Goal: Navigation & Orientation: Find specific page/section

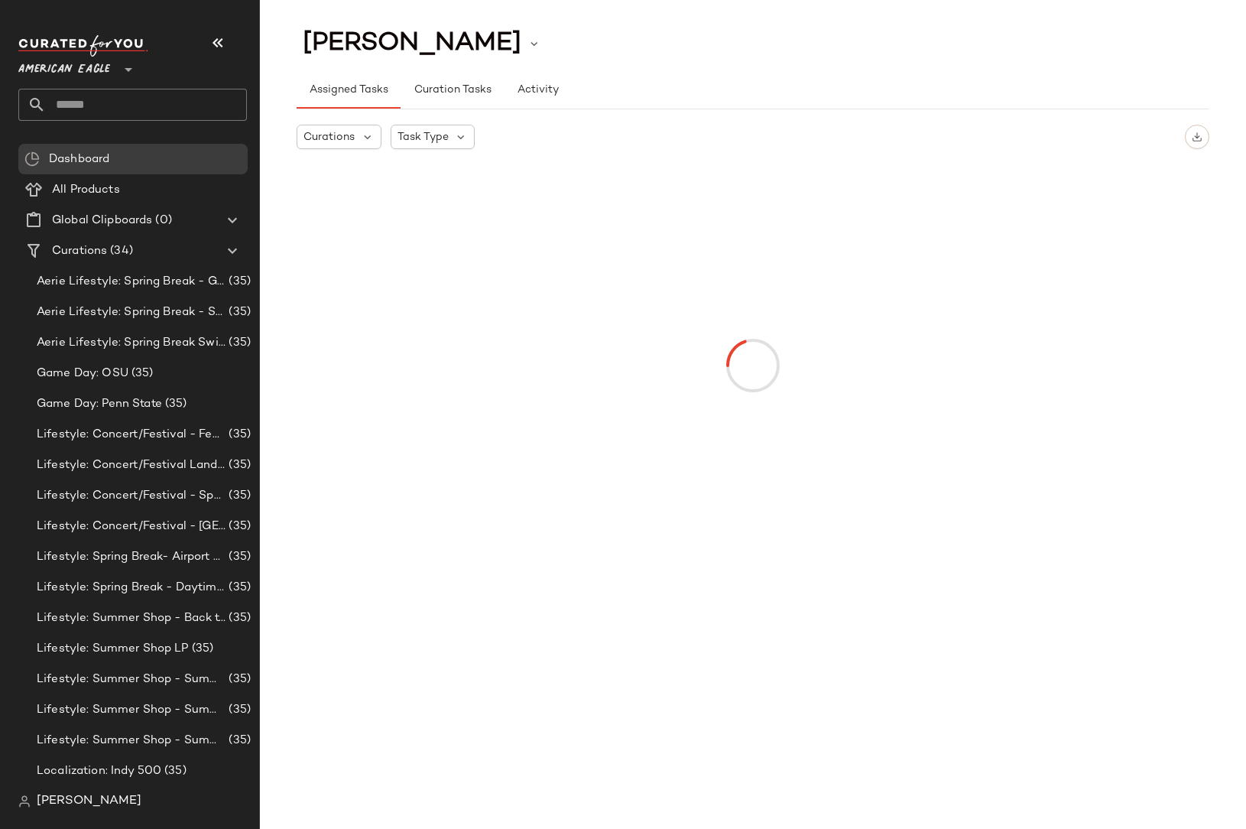
click at [119, 69] on icon at bounding box center [128, 69] width 18 height 18
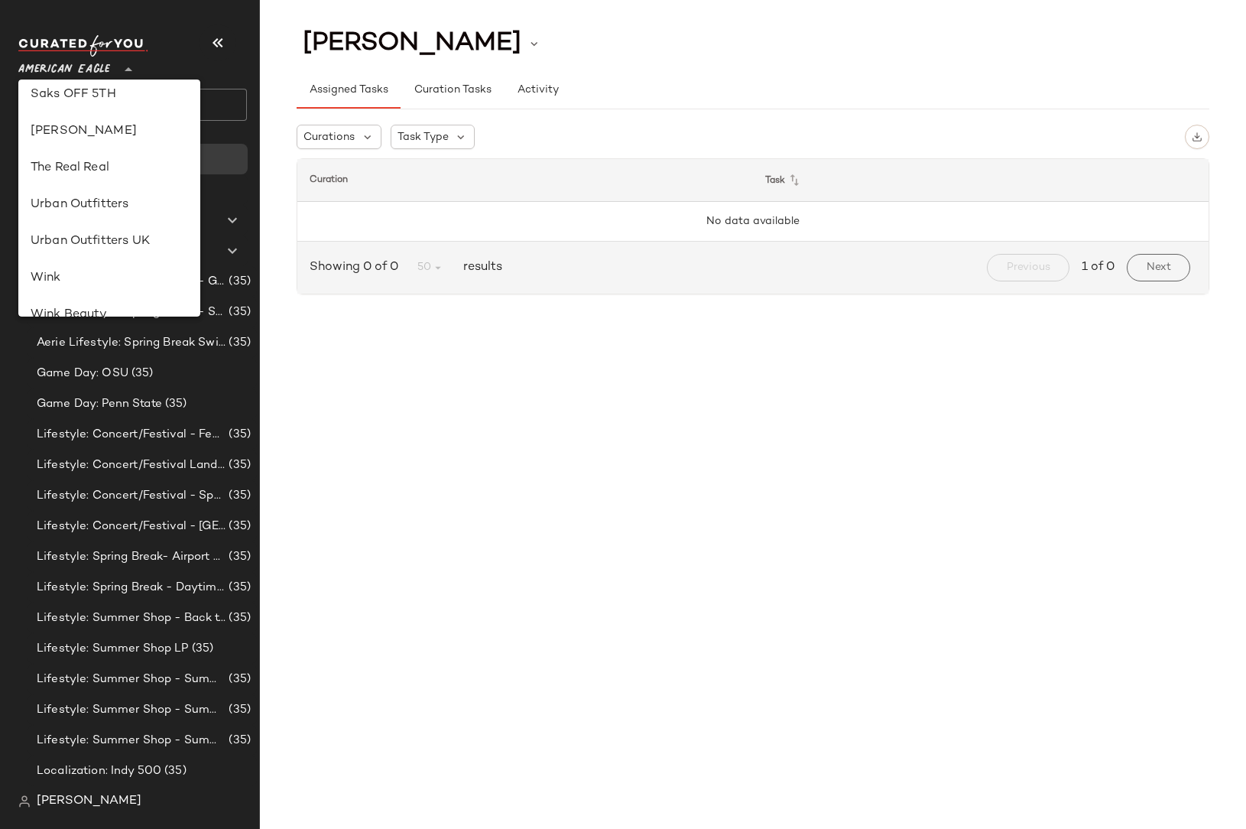
scroll to position [633, 0]
click at [86, 236] on div "Rue La La" at bounding box center [110, 241] width 158 height 18
type input "**"
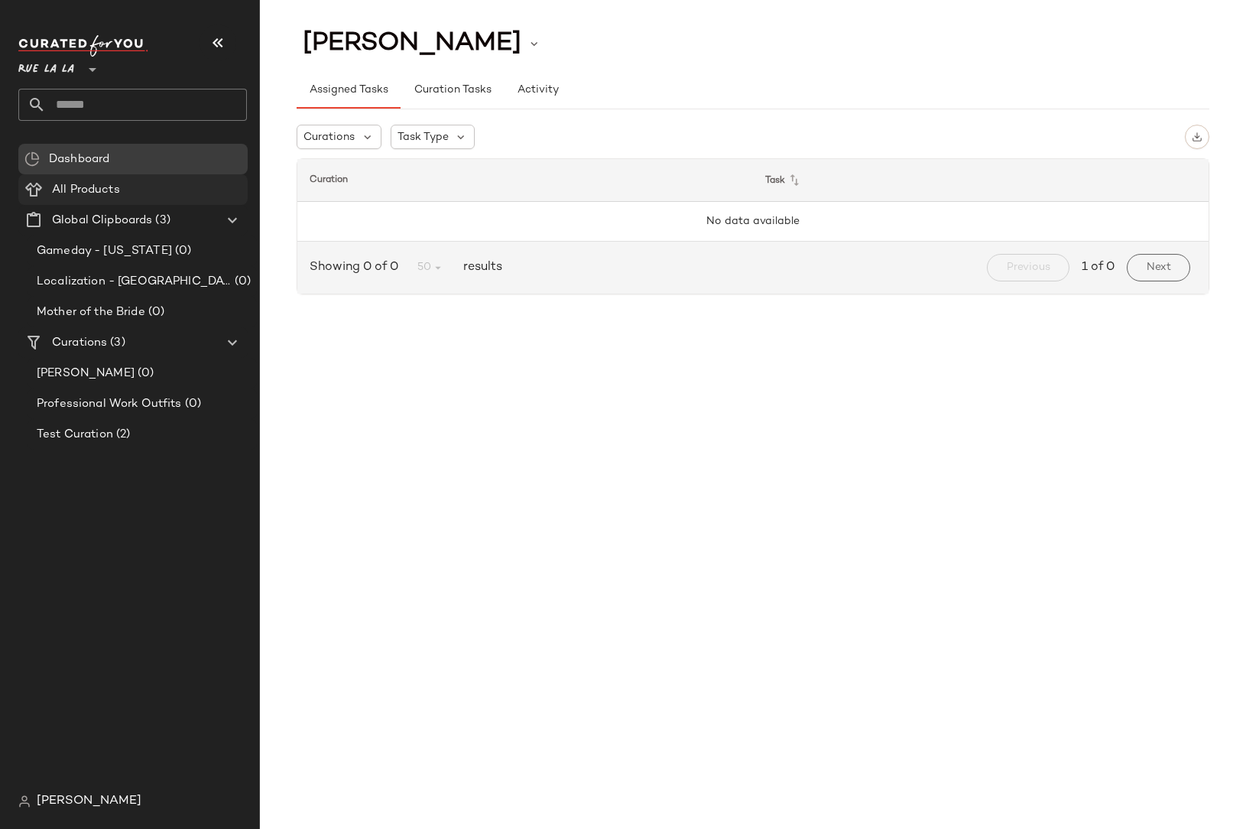
click at [70, 192] on span "All Products" at bounding box center [86, 190] width 68 height 18
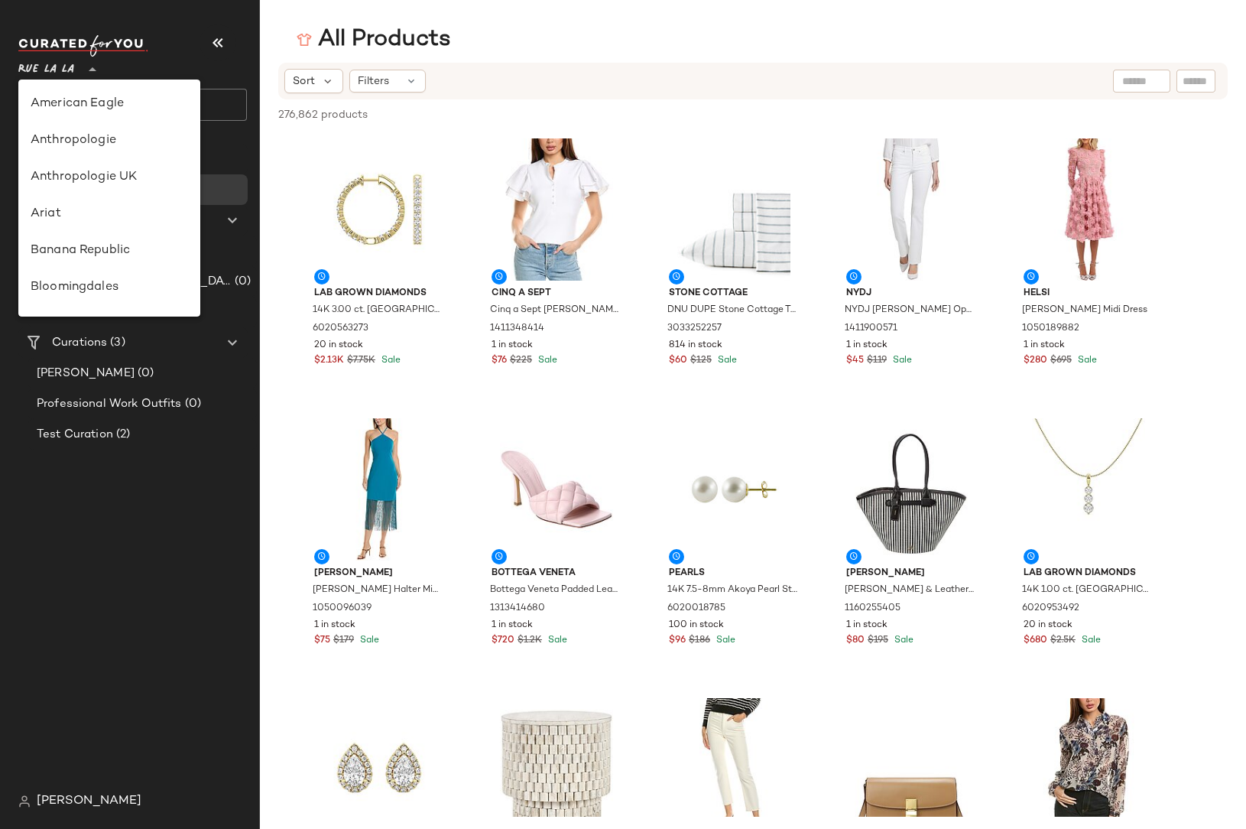
click at [67, 70] on span "Rue La La" at bounding box center [46, 66] width 56 height 28
click at [131, 620] on div "Dashboard All Products Global Clipboards (3) Gameday - [US_STATE] (0) Localizat…" at bounding box center [138, 465] width 241 height 642
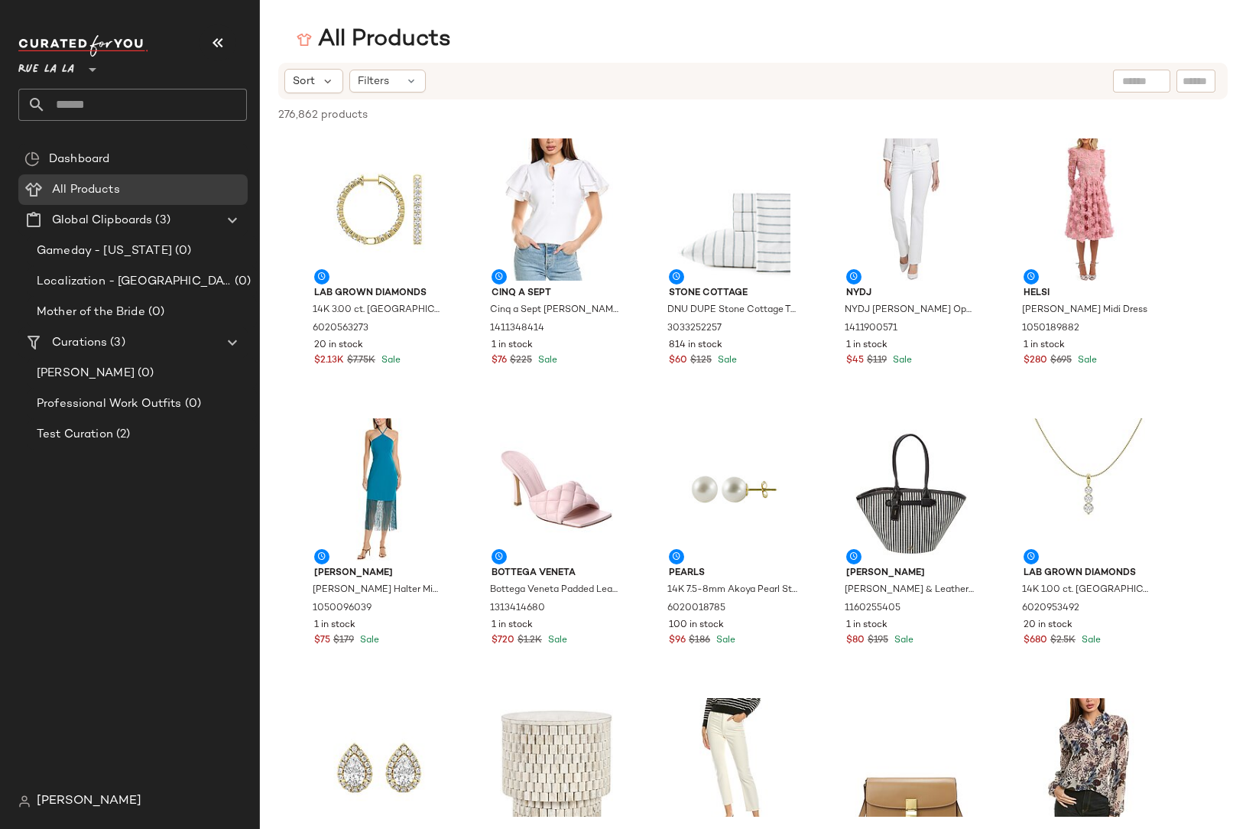
click at [79, 804] on span "[PERSON_NAME]" at bounding box center [89, 801] width 105 height 18
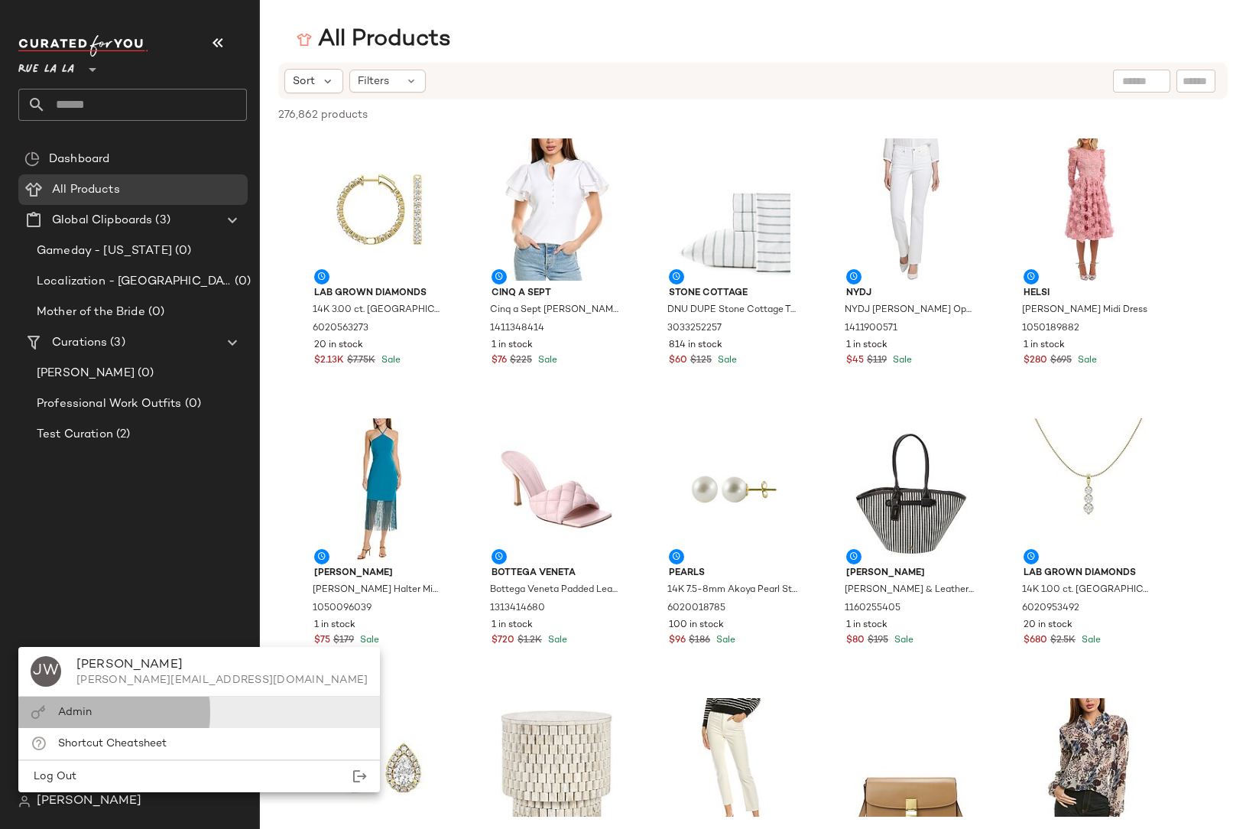
click at [81, 711] on span "Admin" at bounding box center [75, 712] width 34 height 11
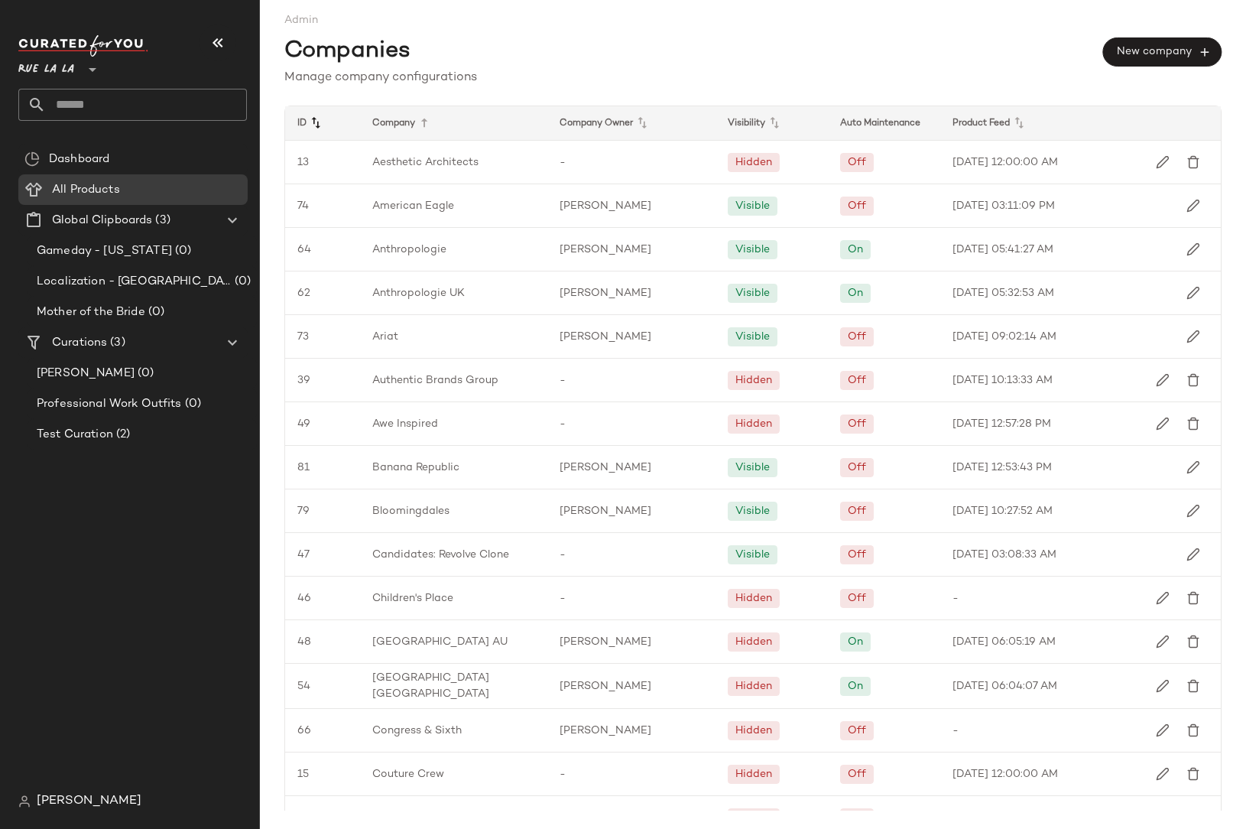
click at [310, 119] on icon at bounding box center [316, 123] width 18 height 18
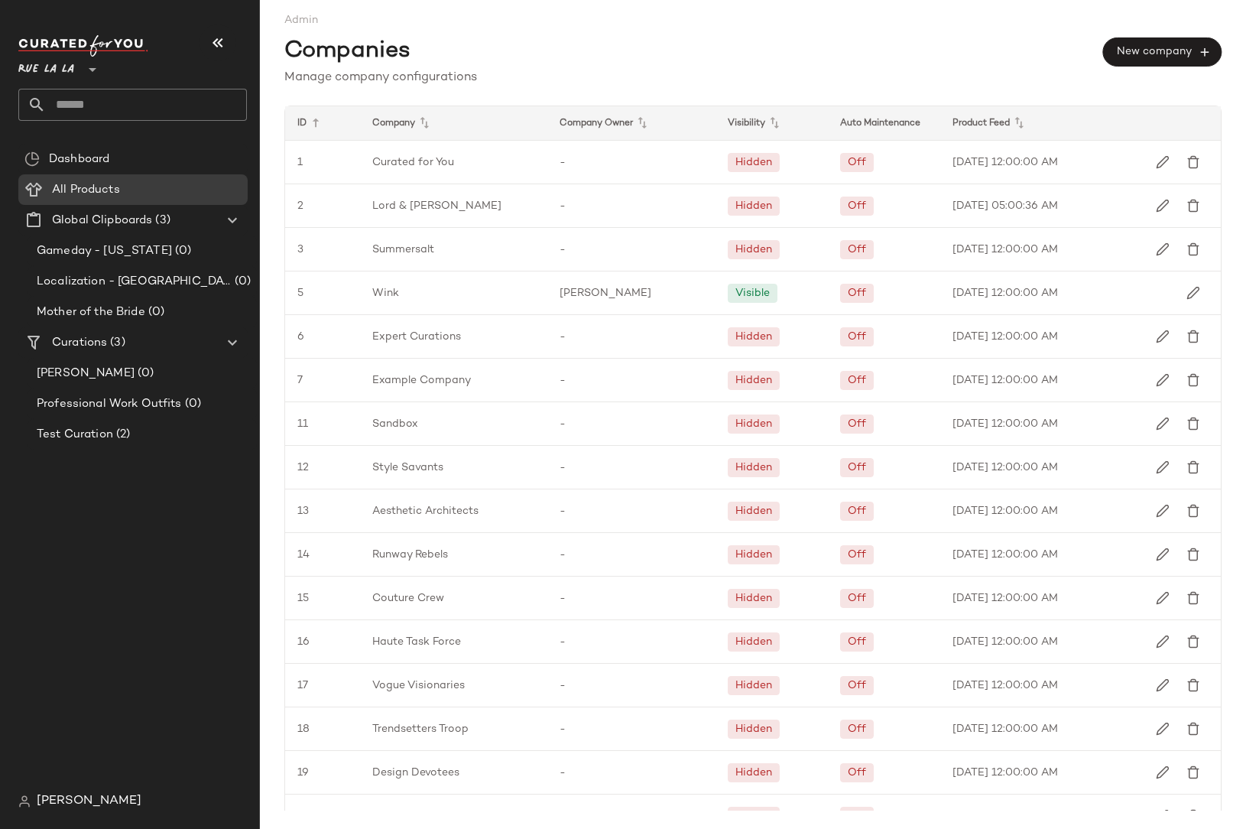
click at [310, 119] on icon at bounding box center [316, 123] width 18 height 18
